Goal: Book appointment/travel/reservation

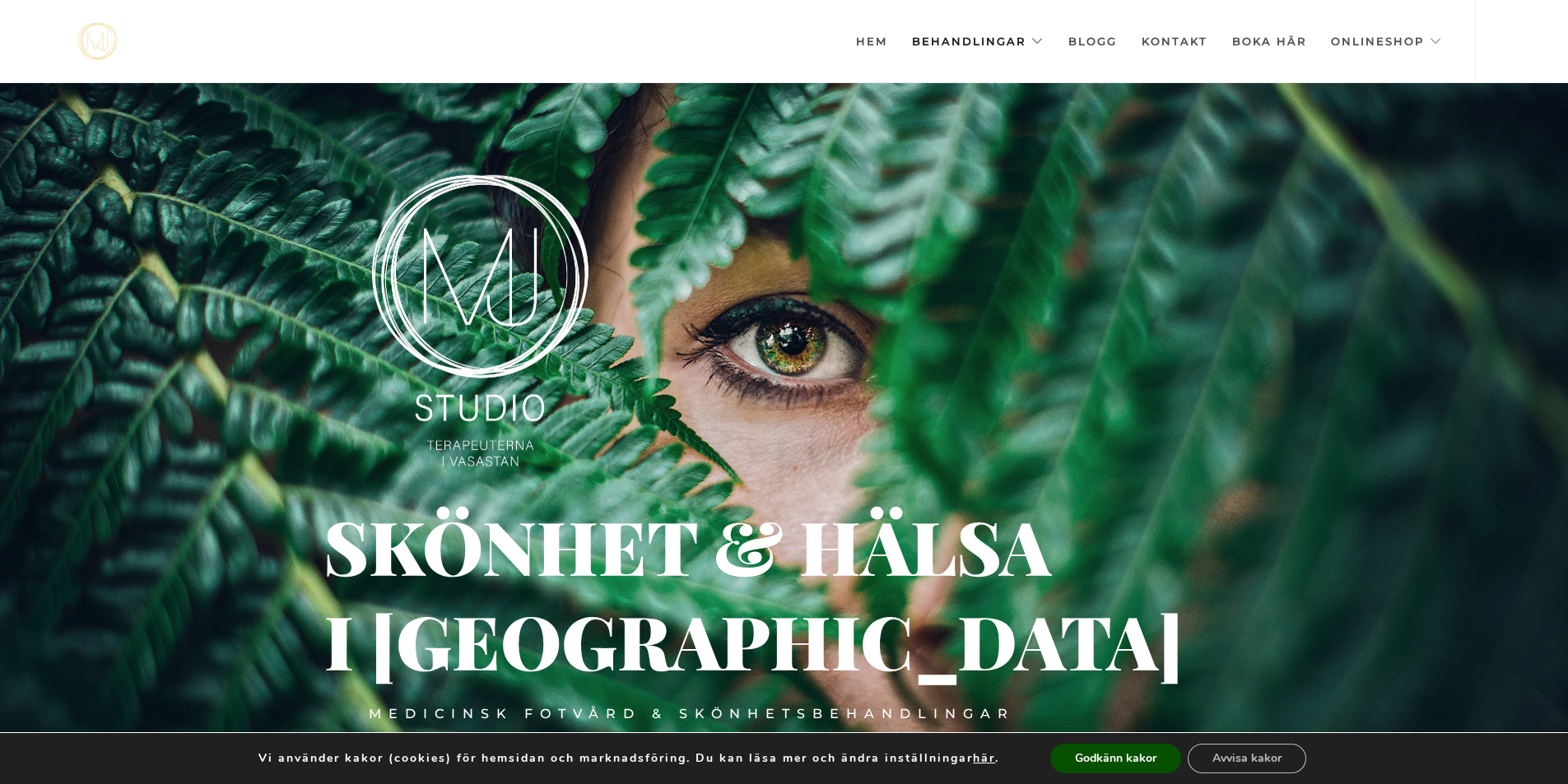
click at [1031, 43] on link "Behandlingar" at bounding box center [977, 41] width 132 height 83
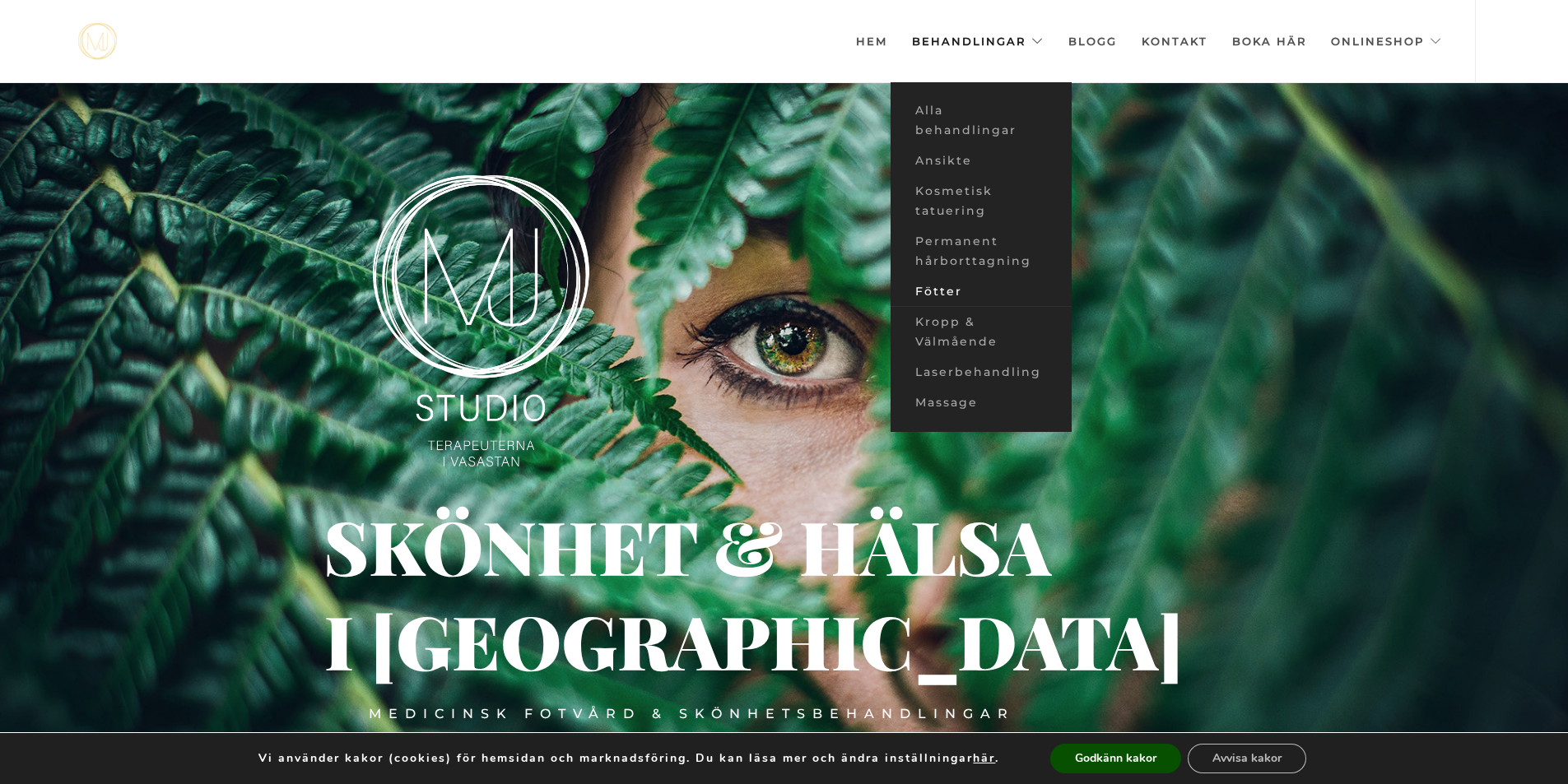
click at [951, 289] on link "Fötter" at bounding box center [981, 292] width 181 height 31
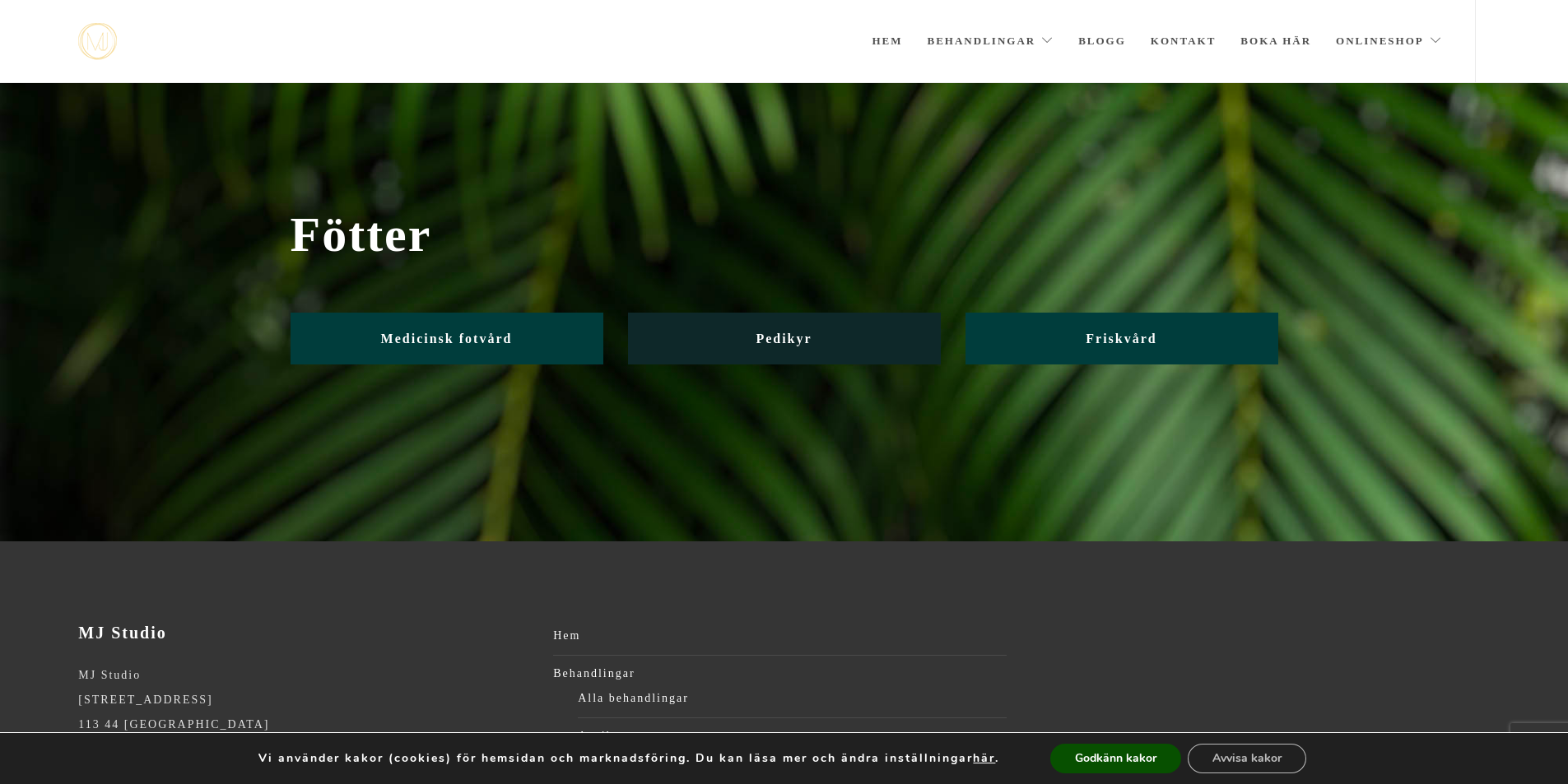
click at [736, 351] on link "Pedikyr" at bounding box center [784, 339] width 313 height 52
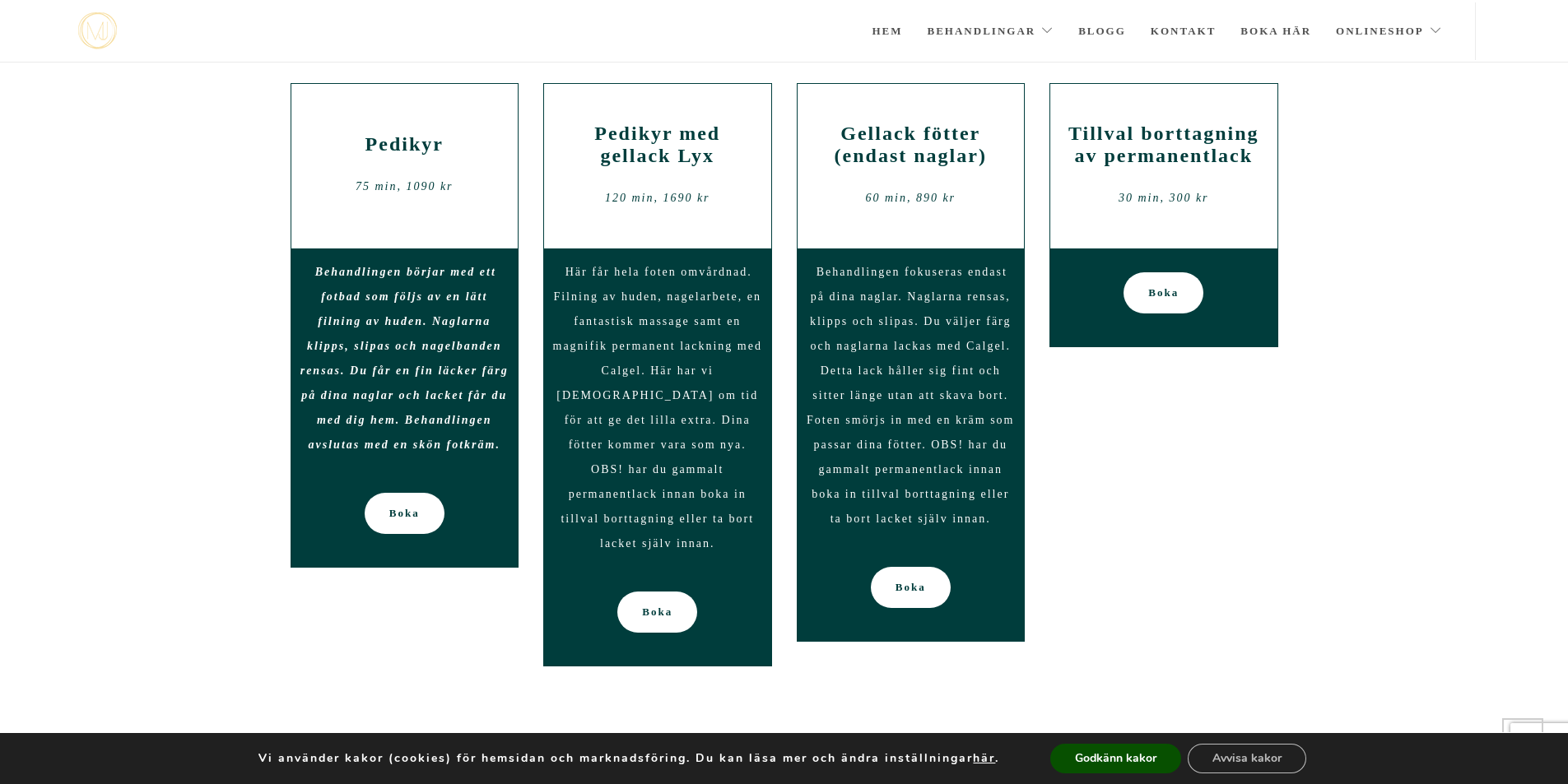
scroll to position [132, 0]
